Goal: Task Accomplishment & Management: Manage account settings

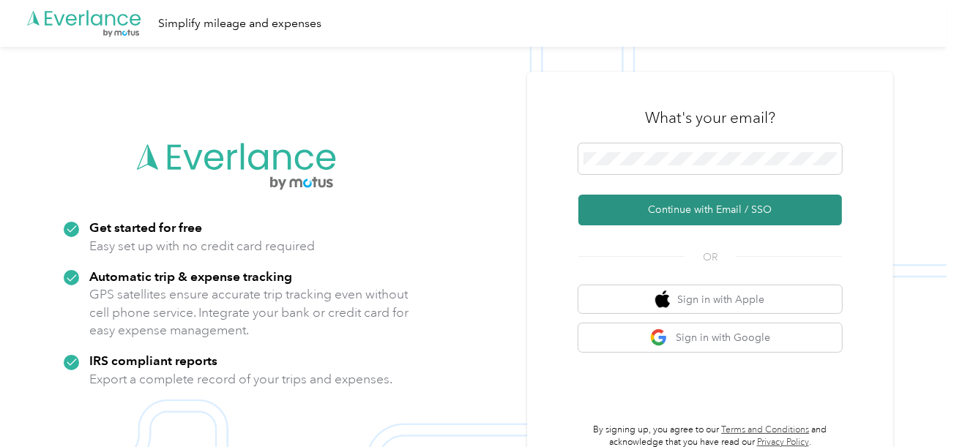
click at [651, 213] on button "Continue with Email / SSO" at bounding box center [710, 210] width 264 height 31
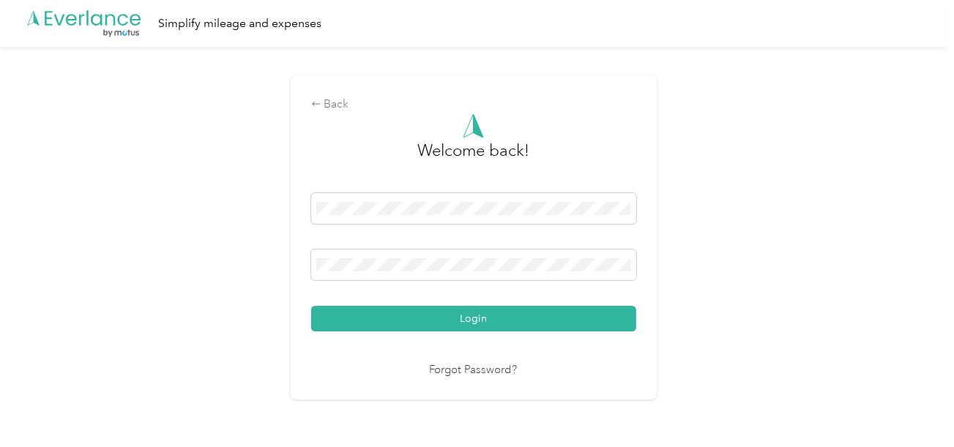
click at [514, 308] on button "Login" at bounding box center [473, 319] width 325 height 26
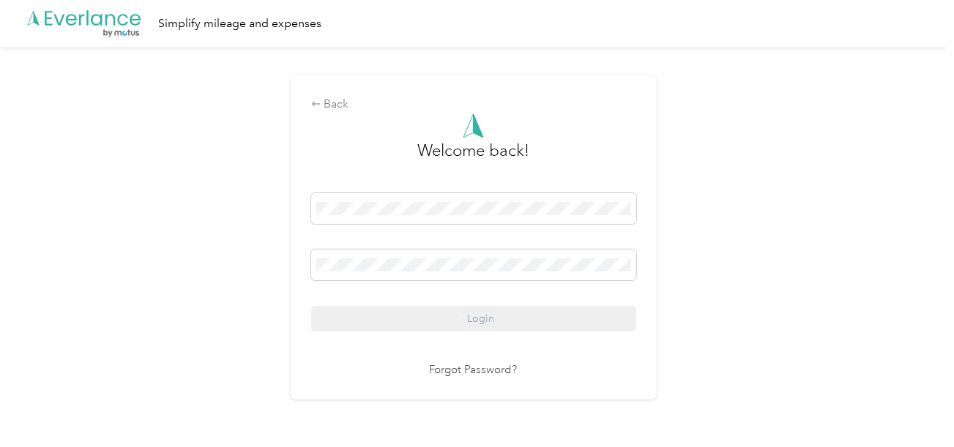
click at [775, 273] on div "Back Welcome back! Login Forgot Password?" at bounding box center [473, 244] width 947 height 394
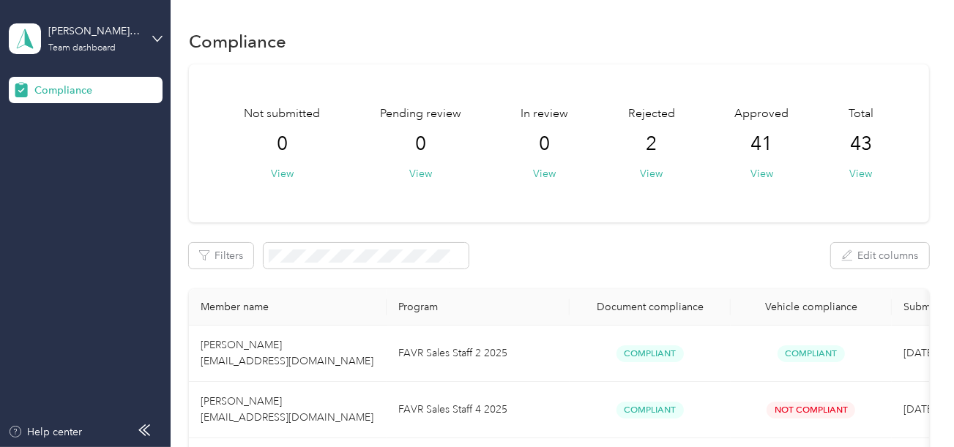
click at [160, 21] on div "[PERSON_NAME] Beverage Team dashboard" at bounding box center [86, 38] width 154 height 51
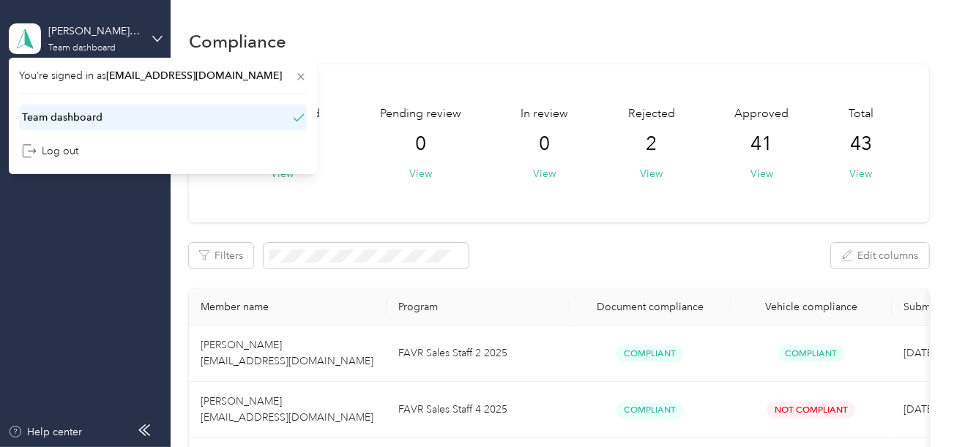
drag, startPoint x: 112, startPoint y: 37, endPoint x: 120, endPoint y: 106, distance: 70.0
click at [113, 40] on div "[PERSON_NAME] Beverage Team dashboard" at bounding box center [94, 37] width 92 height 29
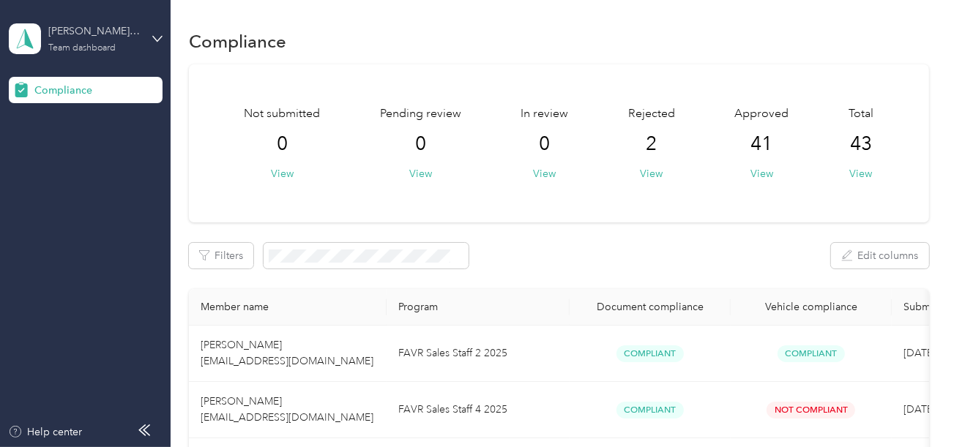
drag, startPoint x: 98, startPoint y: 42, endPoint x: 104, endPoint y: 48, distance: 8.8
click at [100, 42] on div "[PERSON_NAME] Beverage Team dashboard" at bounding box center [94, 37] width 92 height 29
click at [60, 146] on div "Log out" at bounding box center [49, 153] width 56 height 15
